Goal: Register for event/course

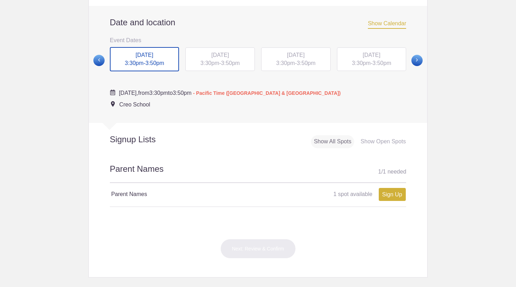
scroll to position [267, 0]
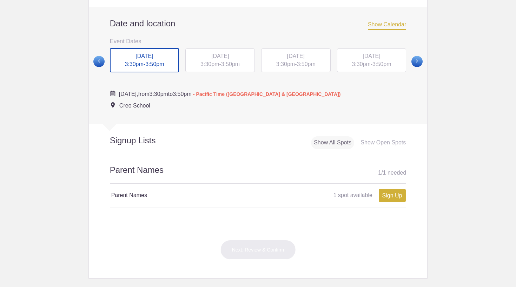
click at [415, 59] on span at bounding box center [417, 61] width 11 height 11
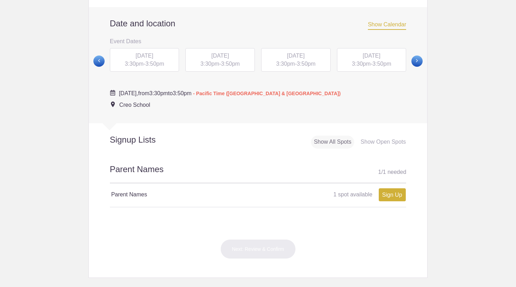
click at [415, 59] on span at bounding box center [417, 60] width 11 height 11
click at [287, 58] on span "[DATE]" at bounding box center [296, 56] width 18 height 6
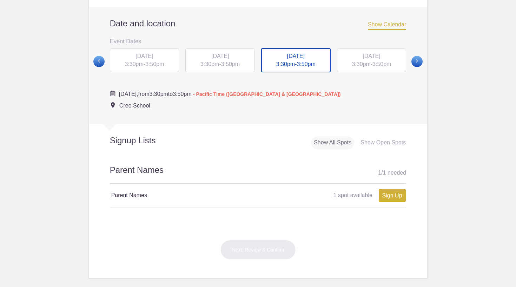
click at [417, 57] on span at bounding box center [417, 61] width 11 height 11
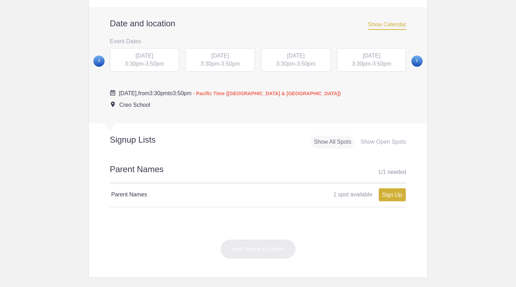
click at [416, 58] on span at bounding box center [417, 60] width 11 height 11
click at [302, 62] on span "3:50pm" at bounding box center [306, 64] width 19 height 6
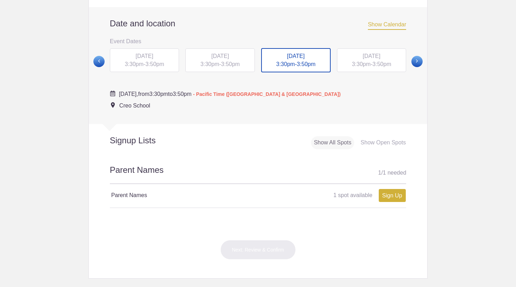
click at [391, 191] on link "Sign Up" at bounding box center [392, 195] width 27 height 13
type input "1"
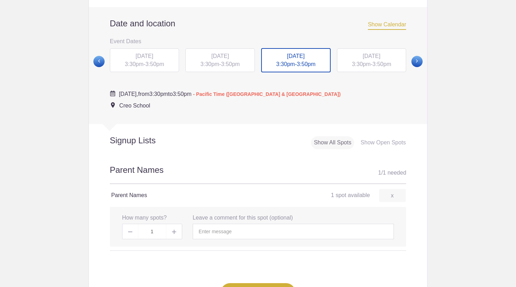
scroll to position [309, 0]
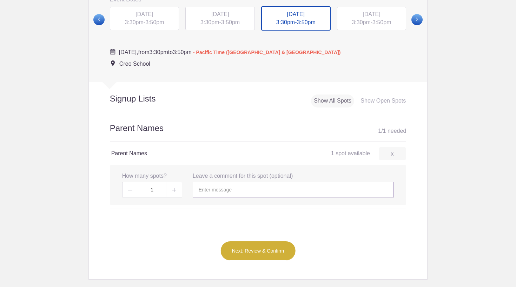
click at [230, 188] on input "text" at bounding box center [293, 189] width 201 height 15
type input "F"
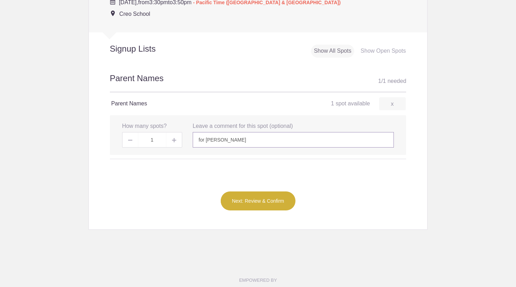
scroll to position [360, 0]
type input "for [PERSON_NAME]"
click at [250, 197] on button "Next: Review & Confirm" at bounding box center [257, 200] width 75 height 20
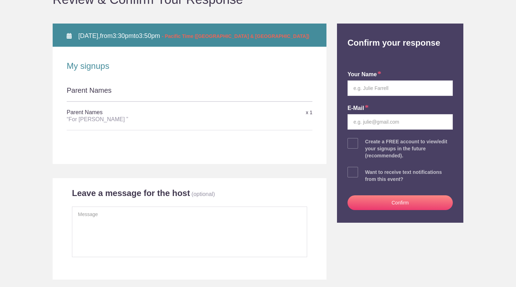
scroll to position [102, 0]
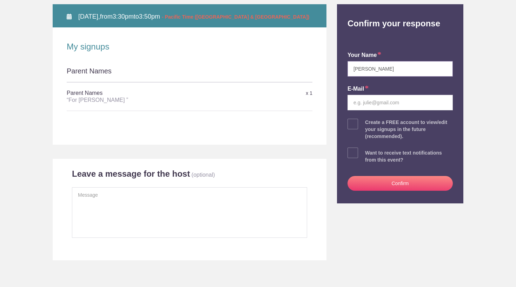
type input "[PERSON_NAME]"
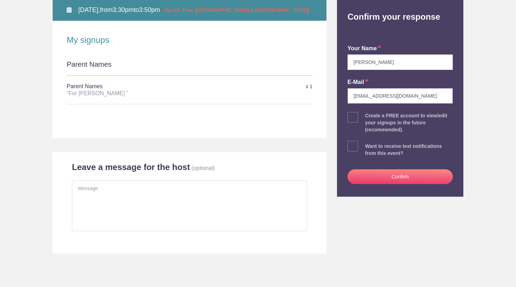
scroll to position [110, 0]
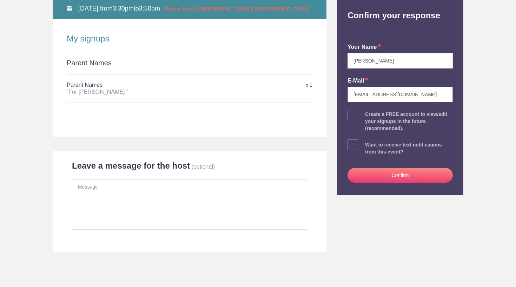
type input "jcutter3@vt.edu"
click at [390, 174] on button "Confirm" at bounding box center [400, 175] width 105 height 15
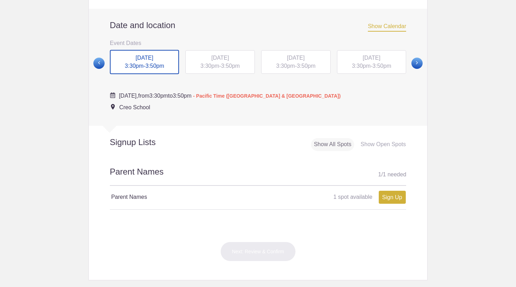
scroll to position [256, 0]
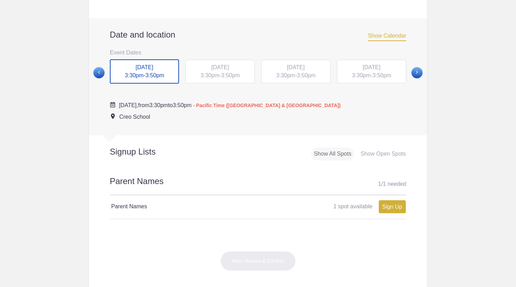
click at [414, 67] on span at bounding box center [417, 72] width 11 height 11
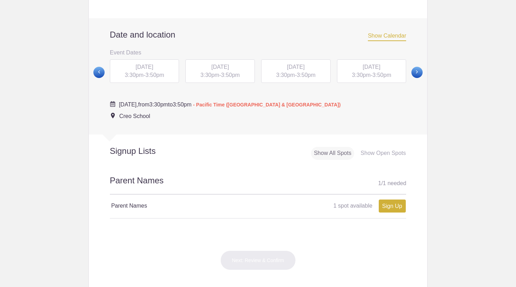
click at [414, 67] on span at bounding box center [417, 72] width 11 height 11
click at [305, 70] on span "[DATE]" at bounding box center [296, 67] width 18 height 6
